Goal: Task Accomplishment & Management: Use online tool/utility

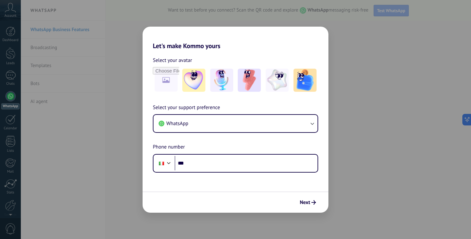
click at [292, 57] on div "Select your avatar" at bounding box center [235, 60] width 165 height 8
drag, startPoint x: 169, startPoint y: 32, endPoint x: 169, endPoint y: 59, distance: 26.9
click at [169, 59] on div "Let's make Kommo yours Select your avatar Select your support preference WhatsA…" at bounding box center [236, 120] width 186 height 186
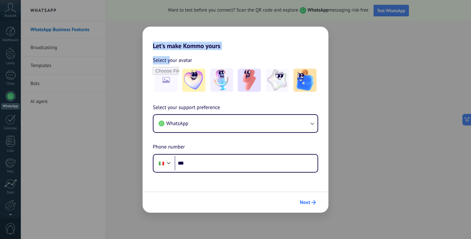
click at [311, 200] on span "Next" at bounding box center [308, 202] width 16 height 4
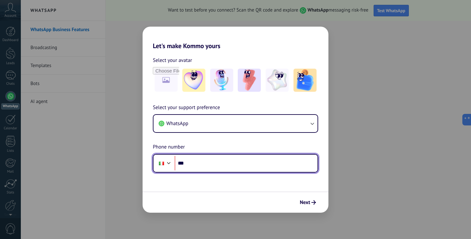
click at [205, 167] on input "***" at bounding box center [246, 163] width 143 height 15
type input "**********"
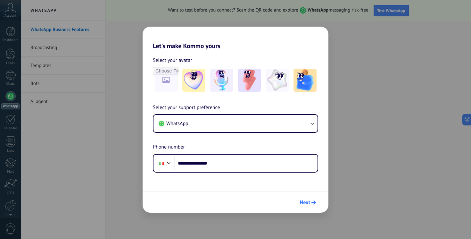
click at [311, 200] on span "Next" at bounding box center [308, 202] width 16 height 4
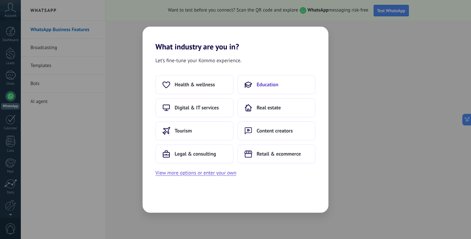
click at [264, 91] on button "Education" at bounding box center [277, 84] width 78 height 19
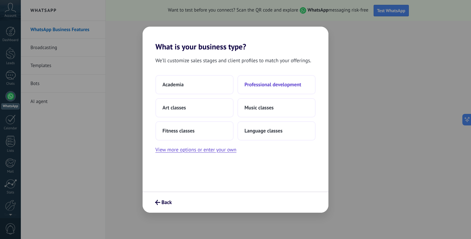
click at [262, 88] on button "Professional development" at bounding box center [277, 84] width 78 height 19
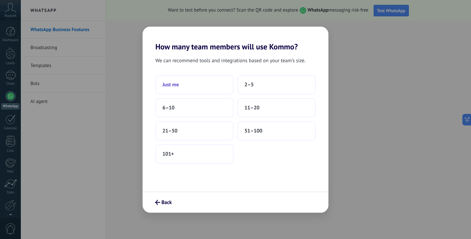
click at [214, 92] on button "Just me" at bounding box center [195, 84] width 78 height 19
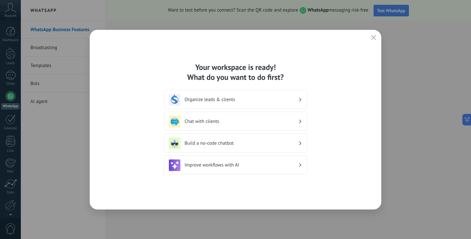
click at [241, 169] on div "Improve workflows with AI" at bounding box center [235, 165] width 133 height 12
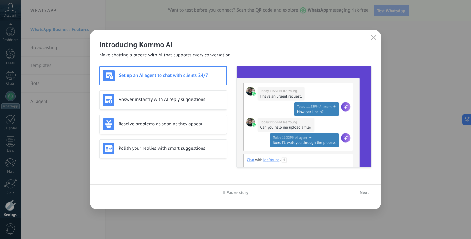
scroll to position [28, 0]
click at [360, 190] on span "Next" at bounding box center [364, 192] width 9 height 4
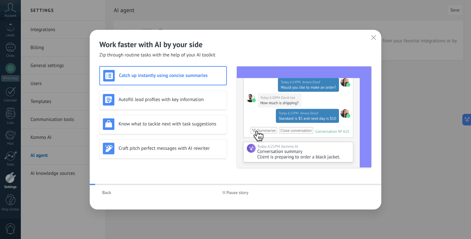
scroll to position [0, 0]
click at [240, 192] on span "Pause story" at bounding box center [238, 192] width 22 height 4
click at [120, 189] on div "Back" at bounding box center [144, 193] width 91 height 10
click at [108, 190] on span "Back" at bounding box center [106, 192] width 9 height 4
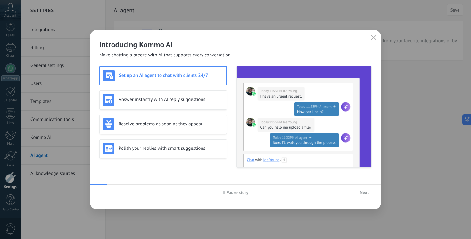
click at [375, 38] on icon "button" at bounding box center [373, 37] width 5 height 5
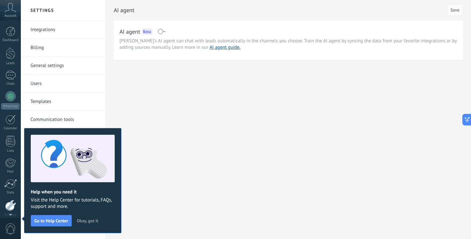
scroll to position [28, 0]
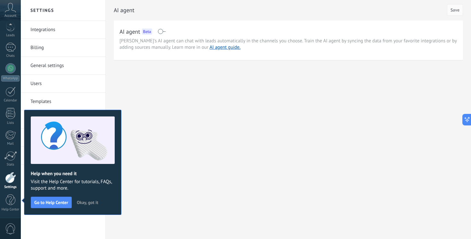
click at [90, 201] on span "Okay, got it" at bounding box center [87, 202] width 21 height 4
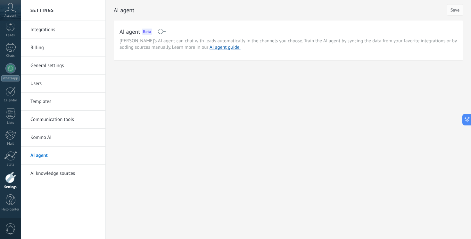
click at [10, 181] on div at bounding box center [10, 177] width 11 height 11
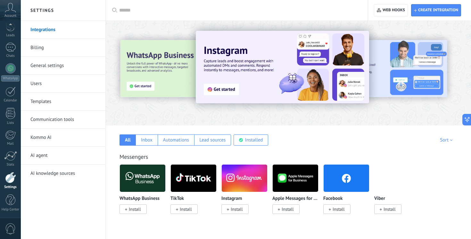
click at [57, 120] on link "Communication tools" at bounding box center [64, 120] width 69 height 18
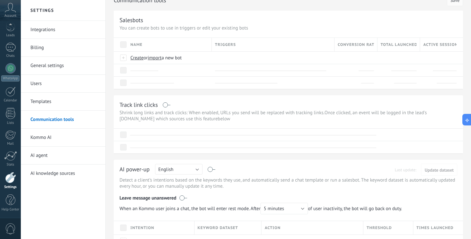
scroll to position [32, 0]
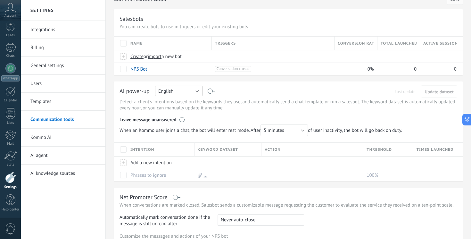
click at [179, 87] on button "English" at bounding box center [178, 91] width 47 height 11
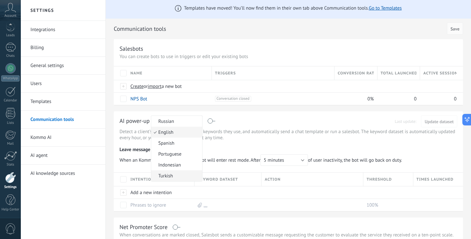
scroll to position [0, 0]
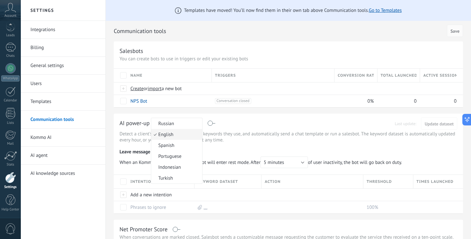
click at [69, 30] on link "Integrations" at bounding box center [64, 30] width 69 height 18
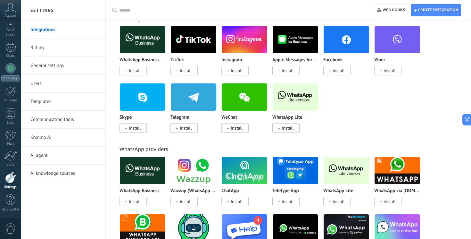
scroll to position [14, 0]
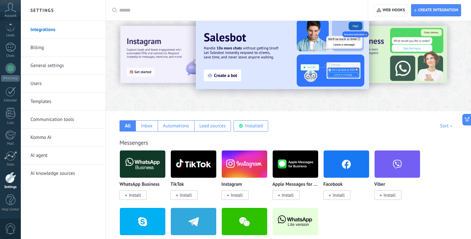
click at [39, 137] on link "Kommo AI" at bounding box center [64, 138] width 69 height 18
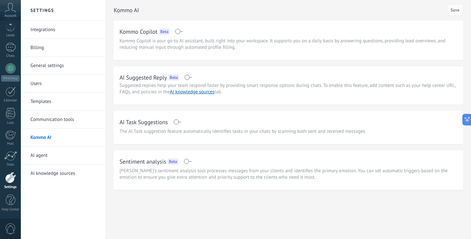
click at [47, 10] on h2 "Settings" at bounding box center [63, 10] width 69 height 21
click at [12, 178] on div at bounding box center [10, 177] width 11 height 11
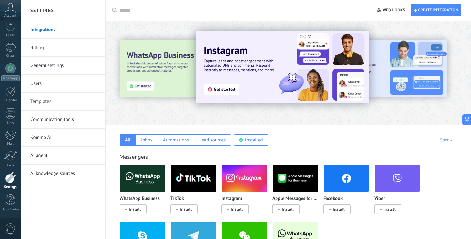
click at [44, 155] on link "AI agent" at bounding box center [64, 156] width 69 height 18
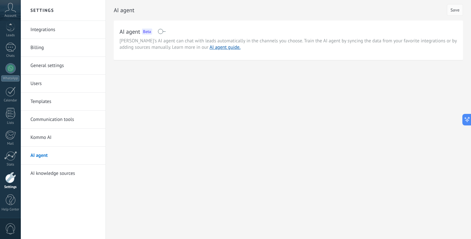
click at [165, 32] on span at bounding box center [162, 31] width 8 height 5
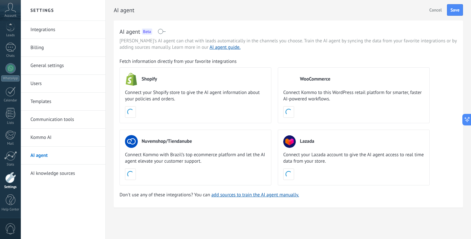
click at [165, 32] on span at bounding box center [162, 31] width 8 height 5
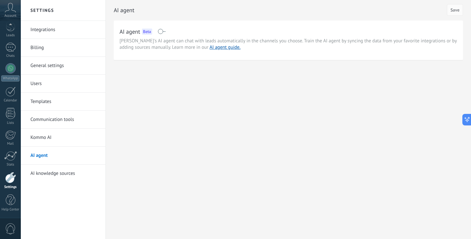
click at [165, 32] on span at bounding box center [162, 31] width 8 height 5
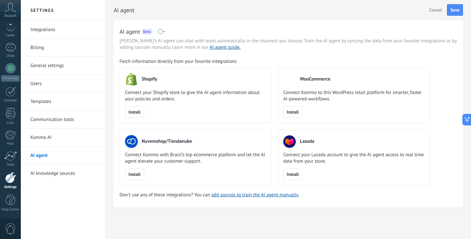
click at [53, 101] on link "Templates" at bounding box center [64, 102] width 69 height 18
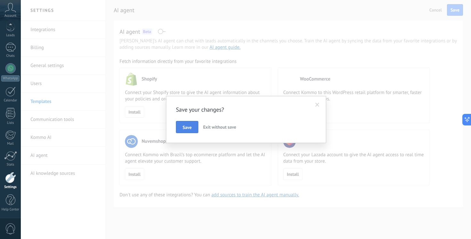
click at [189, 125] on span "Save" at bounding box center [187, 127] width 9 height 4
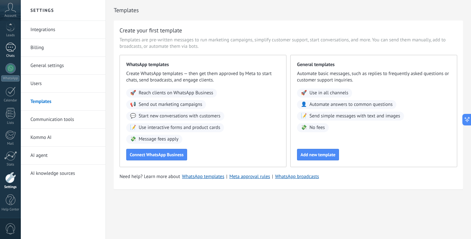
click at [10, 50] on div at bounding box center [10, 47] width 10 height 9
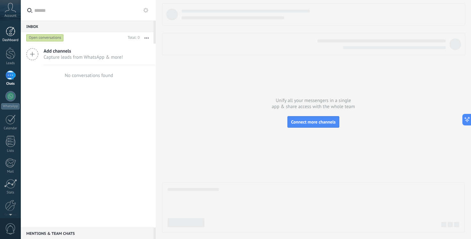
click at [10, 40] on div "Dashboard" at bounding box center [10, 40] width 19 height 4
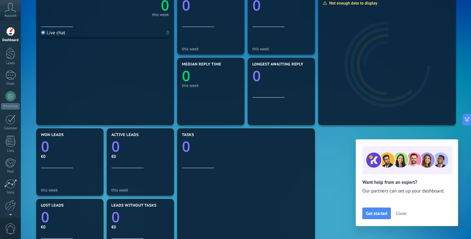
scroll to position [105, 0]
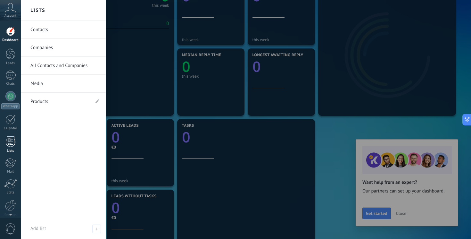
click at [9, 140] on div at bounding box center [11, 141] width 10 height 11
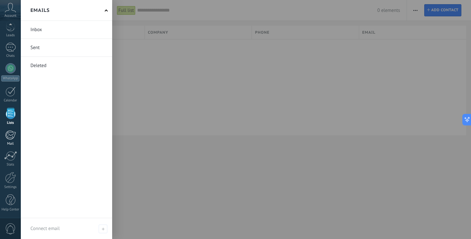
click at [13, 138] on div at bounding box center [10, 135] width 11 height 10
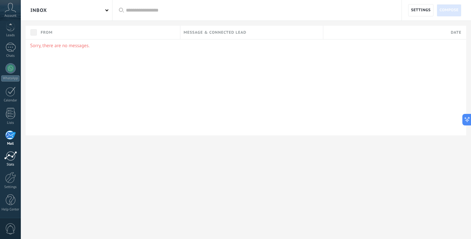
click at [8, 152] on div at bounding box center [10, 156] width 13 height 10
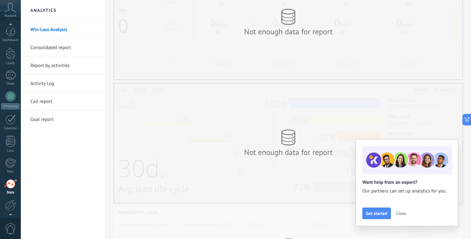
scroll to position [28, 0]
click at [8, 180] on div at bounding box center [10, 177] width 11 height 11
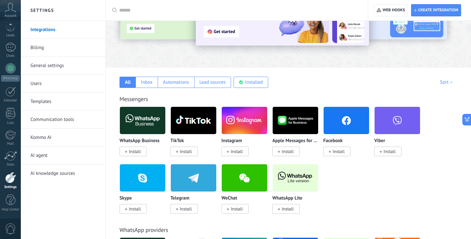
scroll to position [63, 0]
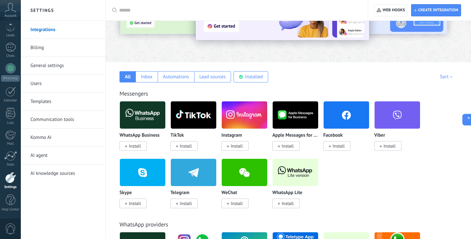
click at [51, 118] on link "Communication tools" at bounding box center [64, 120] width 69 height 18
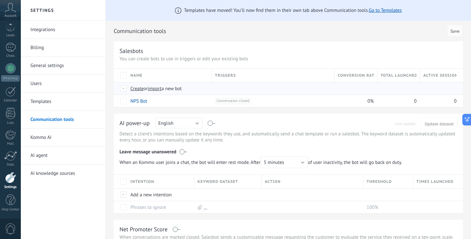
click at [126, 91] on div at bounding box center [123, 89] width 7 height 6
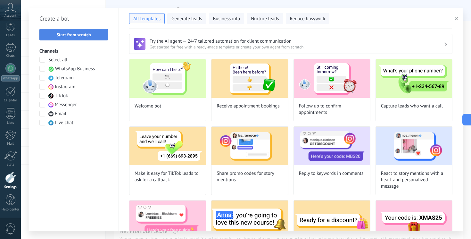
click at [88, 30] on button "Start from scratch" at bounding box center [73, 35] width 69 height 12
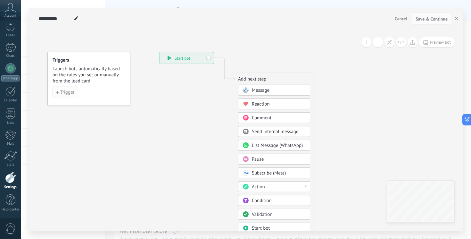
click at [69, 95] on span "Trigger" at bounding box center [67, 92] width 14 height 4
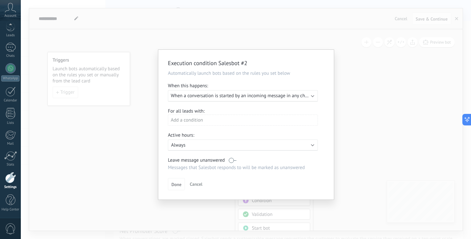
click at [208, 97] on span "When a conversation is started by an incoming message in any channel" at bounding box center [244, 96] width 146 height 6
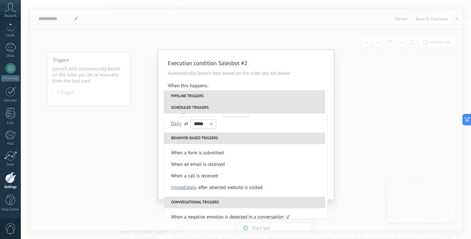
scroll to position [94, 0]
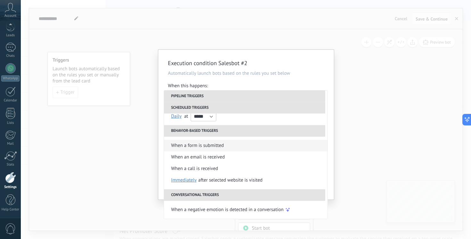
click at [183, 150] on div "When a form is submitted" at bounding box center [197, 146] width 53 height 12
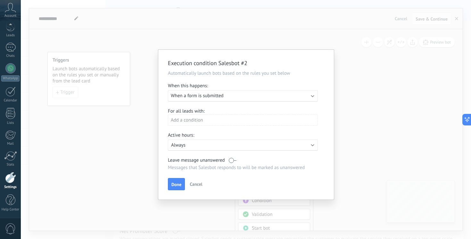
click at [188, 118] on div "Add a condition" at bounding box center [243, 119] width 150 height 11
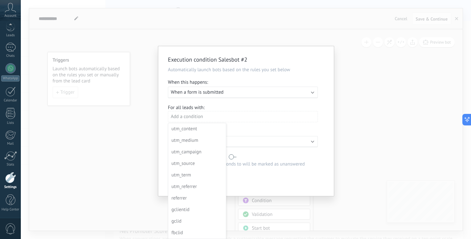
scroll to position [0, 0]
click at [241, 124] on div at bounding box center [246, 121] width 176 height 151
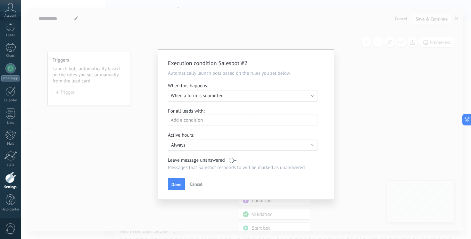
click at [224, 141] on div "Active: Always" at bounding box center [243, 144] width 150 height 11
click at [224, 141] on li "Always" at bounding box center [241, 144] width 154 height 11
click at [193, 96] on span "When a form is submitted" at bounding box center [197, 96] width 53 height 6
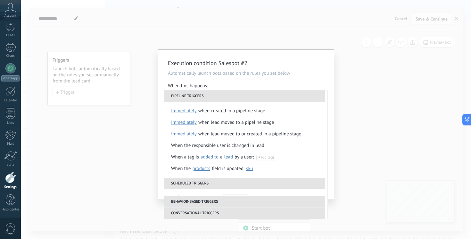
click at [377, 105] on div "**********" at bounding box center [246, 119] width 451 height 239
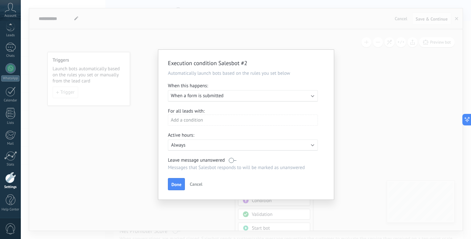
click at [192, 186] on span "Cancel" at bounding box center [196, 184] width 13 height 6
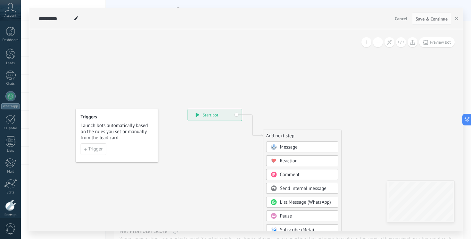
click at [12, 38] on div "Dashboard" at bounding box center [10, 40] width 19 height 4
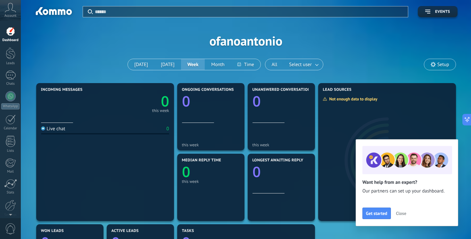
click at [402, 209] on button "Close" at bounding box center [401, 213] width 16 height 10
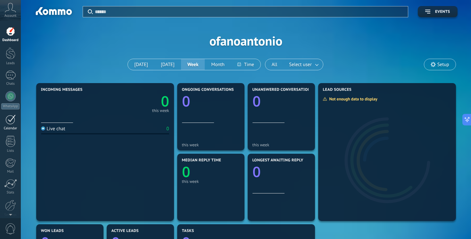
click at [12, 118] on div at bounding box center [10, 119] width 10 height 10
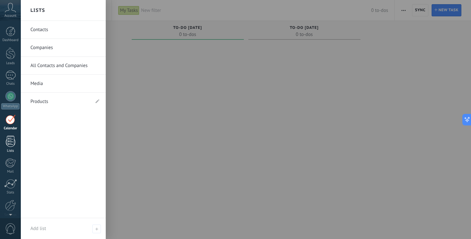
click at [12, 147] on link "Lists" at bounding box center [10, 144] width 21 height 17
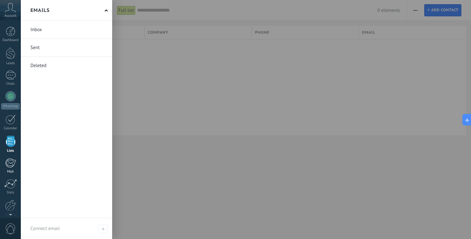
click at [11, 165] on div at bounding box center [10, 163] width 11 height 10
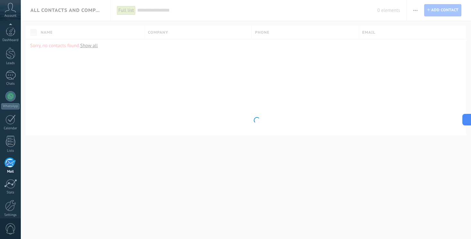
scroll to position [28, 0]
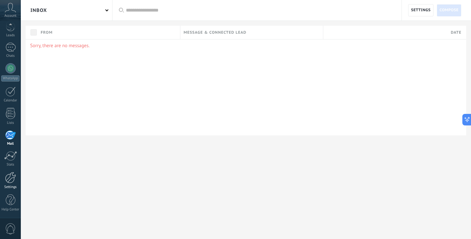
click at [12, 177] on div at bounding box center [10, 177] width 11 height 11
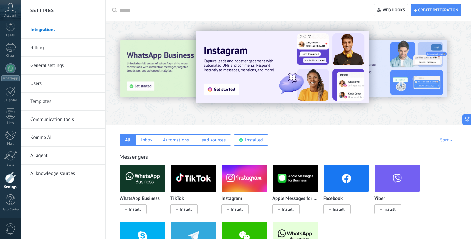
click at [51, 106] on link "Templates" at bounding box center [64, 102] width 69 height 18
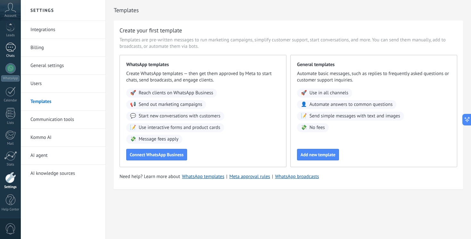
click at [11, 47] on div at bounding box center [10, 47] width 10 height 9
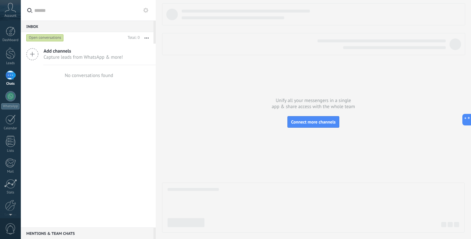
click at [6, 12] on icon at bounding box center [10, 8] width 11 height 10
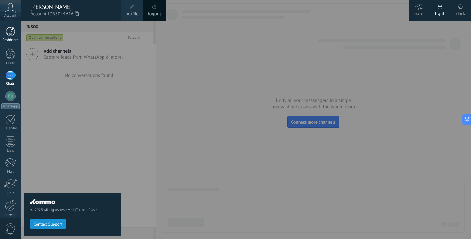
click at [15, 38] on div "Dashboard" at bounding box center [10, 40] width 19 height 4
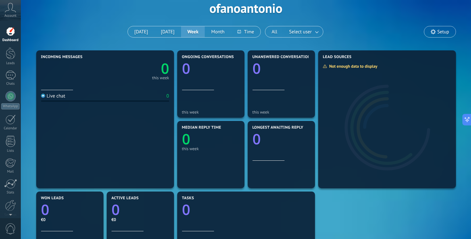
scroll to position [30, 0]
